Goal: Task Accomplishment & Management: Manage account settings

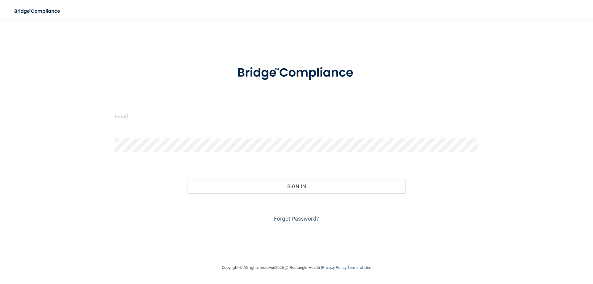
click at [150, 114] on input "email" at bounding box center [297, 116] width 364 height 14
type input "[EMAIL_ADDRESS][DOMAIN_NAME]"
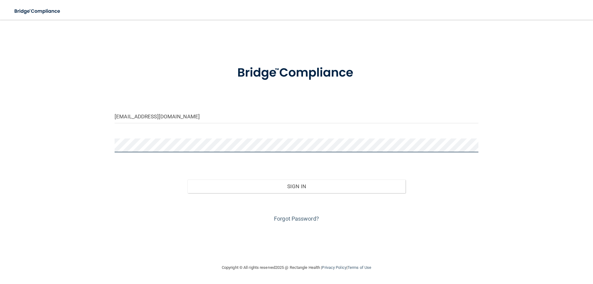
click at [188, 180] on button "Sign In" at bounding box center [297, 187] width 219 height 14
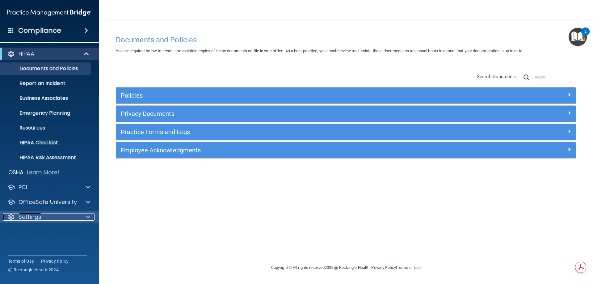
click at [45, 214] on div "Settings" at bounding box center [41, 216] width 77 height 7
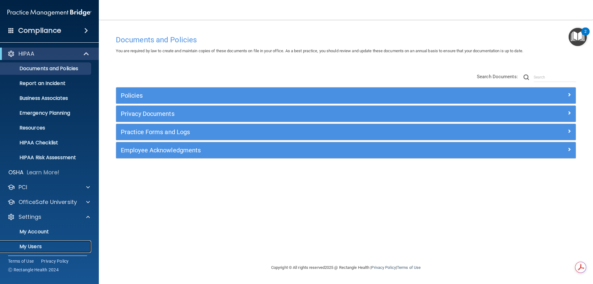
click at [36, 249] on p "My Users" at bounding box center [46, 247] width 84 height 6
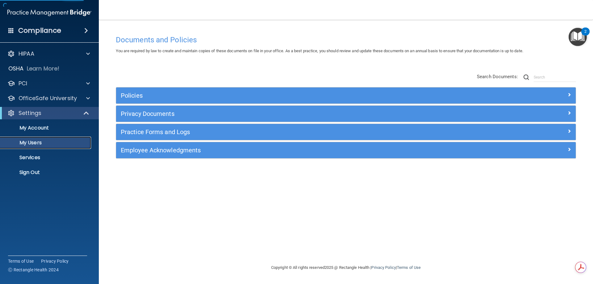
select select "20"
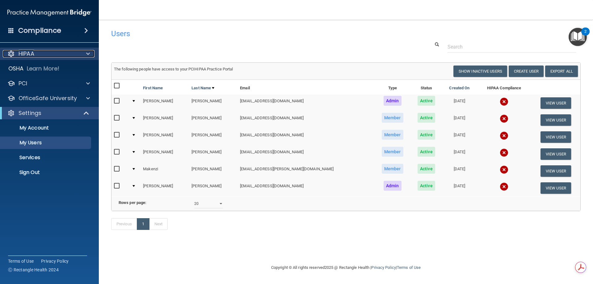
click at [44, 55] on div "HIPAA" at bounding box center [41, 53] width 77 height 7
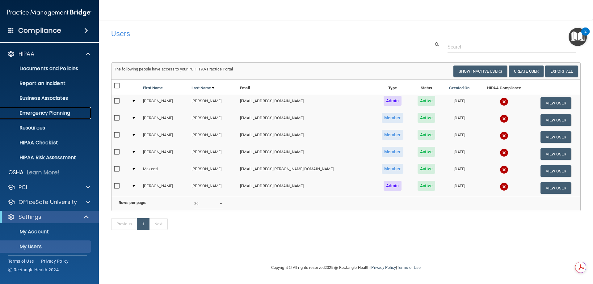
click at [61, 113] on p "Emergency Planning" at bounding box center [46, 113] width 84 height 6
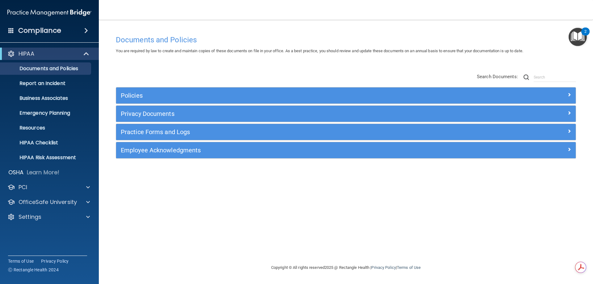
click at [166, 245] on div "Documents and Policies You are required by law to create and maintain copies of…" at bounding box center [346, 148] width 470 height 232
